Goal: Check status: Check status

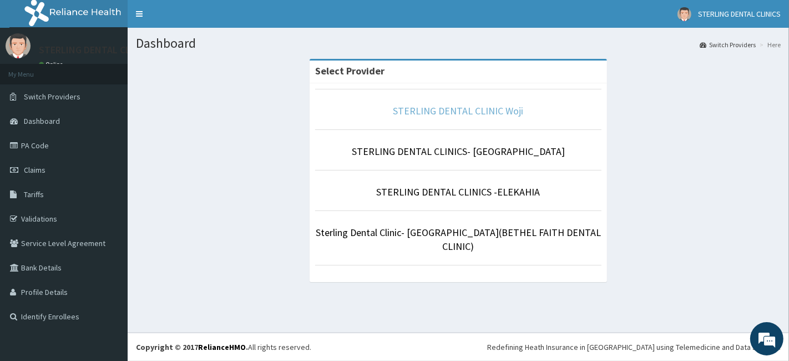
click at [482, 110] on link "STERLING DENTAL CLINIC Woji" at bounding box center [458, 110] width 130 height 13
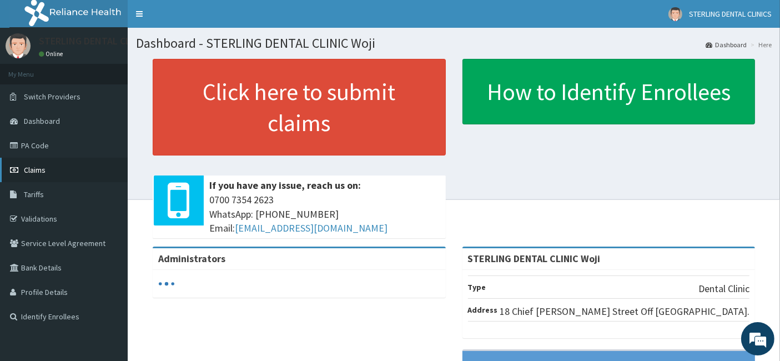
click at [36, 169] on span "Claims" at bounding box center [35, 170] width 22 height 10
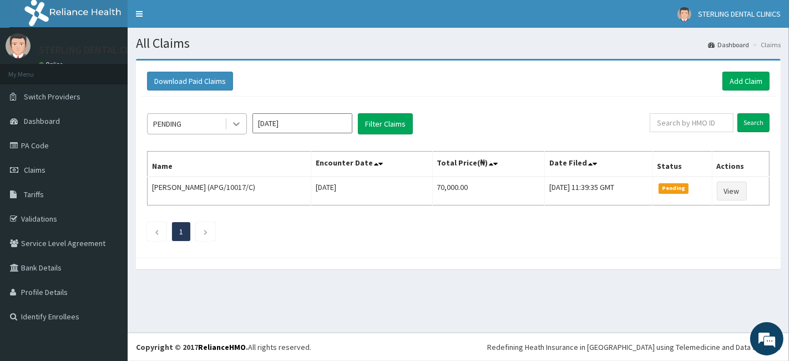
click at [236, 123] on icon at bounding box center [236, 123] width 11 height 11
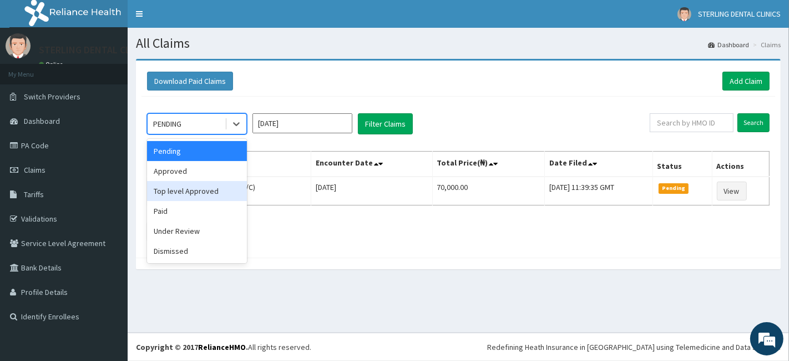
click at [195, 191] on div "Top level Approved" at bounding box center [197, 191] width 100 height 20
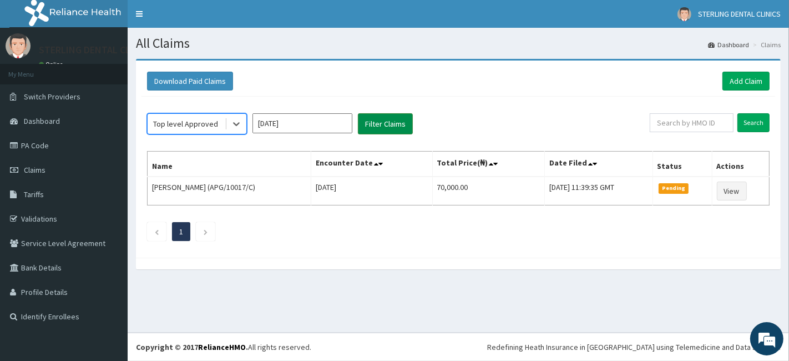
click at [401, 119] on button "Filter Claims" at bounding box center [385, 123] width 55 height 21
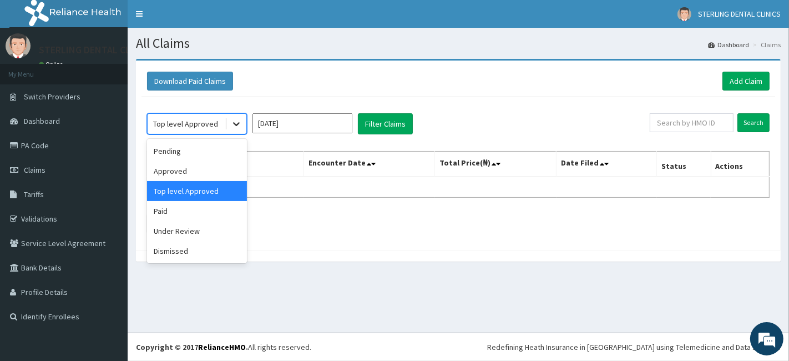
click at [236, 127] on icon at bounding box center [236, 123] width 11 height 11
click at [206, 169] on div "Approved" at bounding box center [197, 171] width 100 height 20
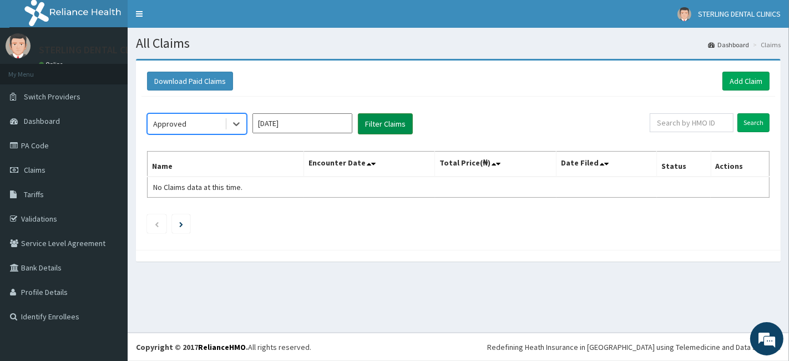
click at [377, 120] on button "Filter Claims" at bounding box center [385, 123] width 55 height 21
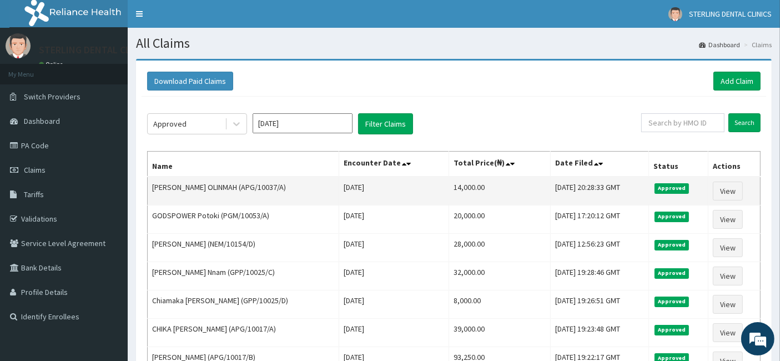
click at [374, 201] on tbody "[PERSON_NAME] OLINMAH (APG/10037/A) [DATE] 14,000.00 [DATE] 20:28:33 GMT Approv…" at bounding box center [454, 289] width 613 height 227
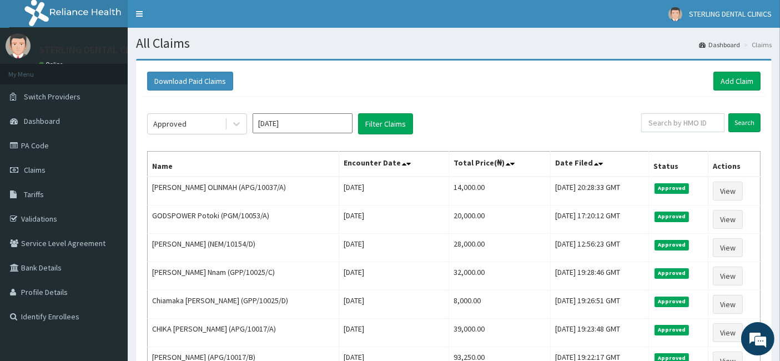
click at [468, 92] on div "Download Paid Claims Add Claim" at bounding box center [453, 81] width 624 height 31
click at [535, 129] on div "Approved [DATE] Filter Claims" at bounding box center [394, 123] width 494 height 21
